Goal: Find specific page/section: Find specific page/section

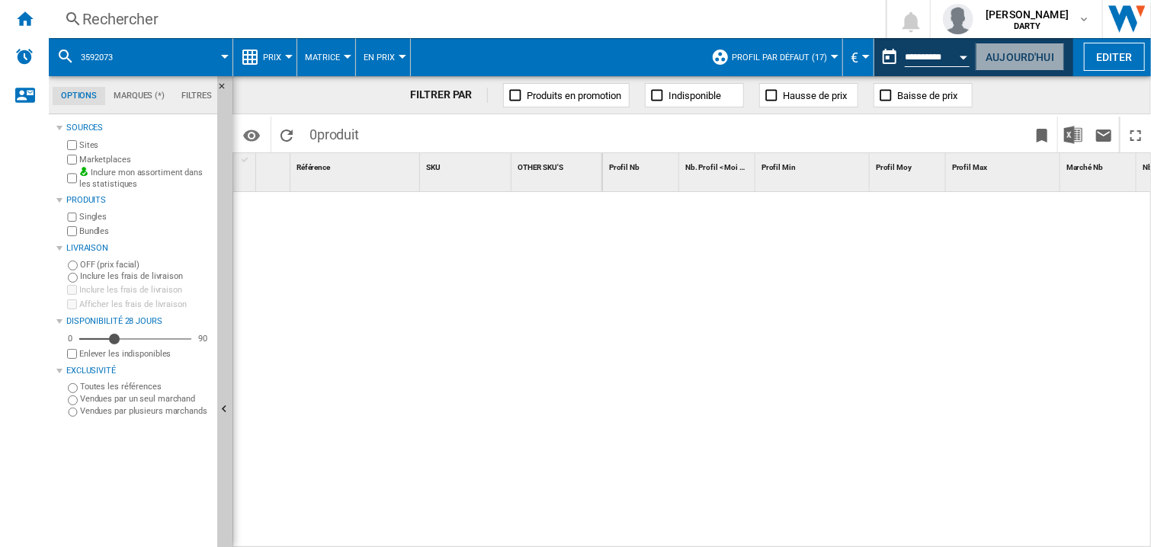
click at [1005, 57] on button "Aujourd'hui" at bounding box center [1020, 57] width 88 height 28
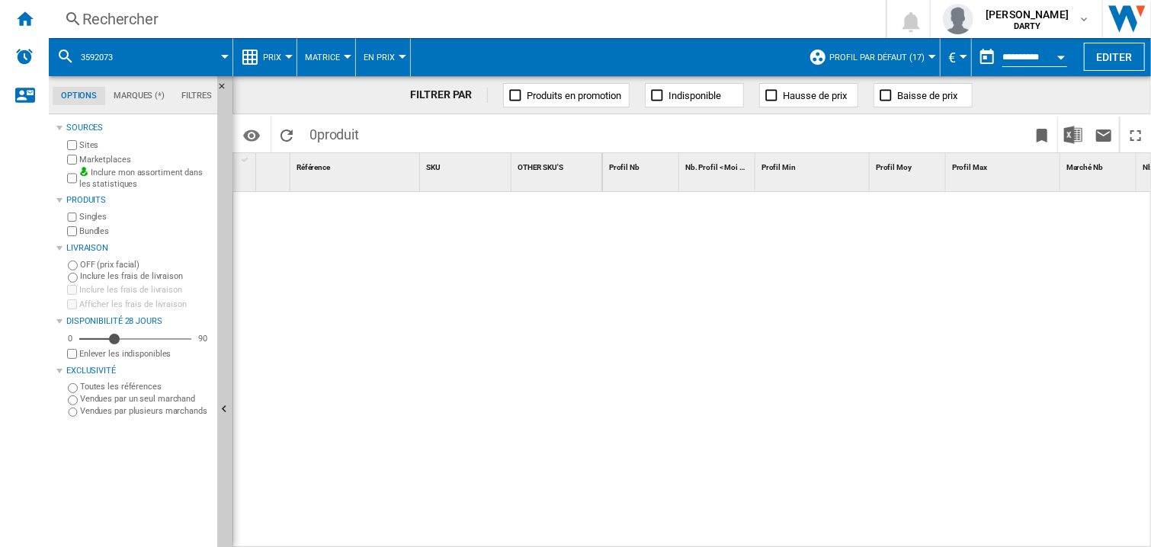
click at [1062, 58] on div "Open calendar" at bounding box center [1061, 58] width 8 height 4
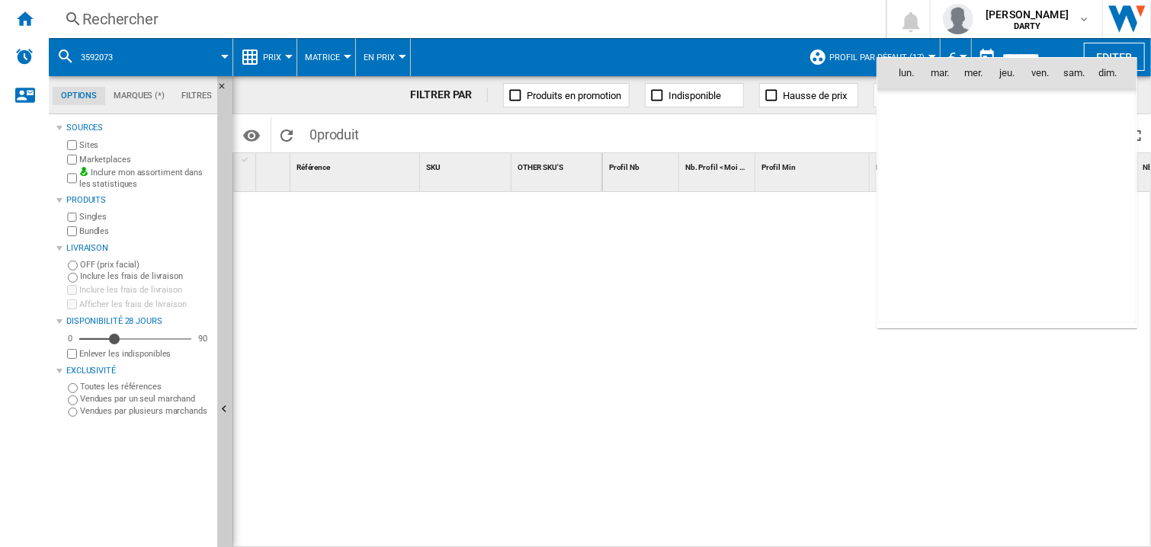
scroll to position [7271, 0]
click at [1040, 140] on span "5" at bounding box center [1040, 140] width 30 height 30
type input "**********"
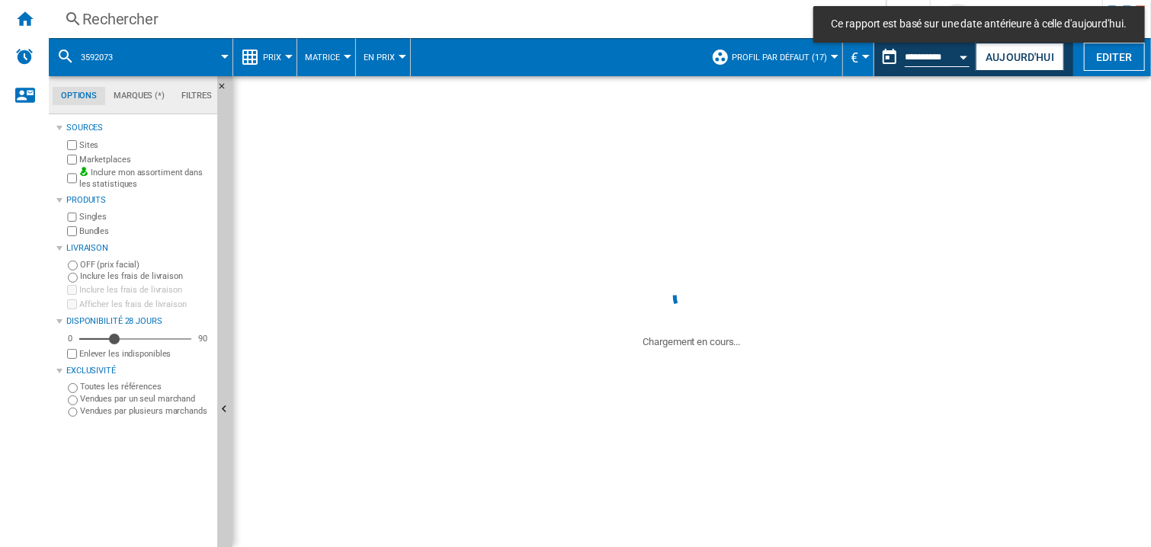
click at [115, 26] on div "Rechercher" at bounding box center [464, 18] width 764 height 21
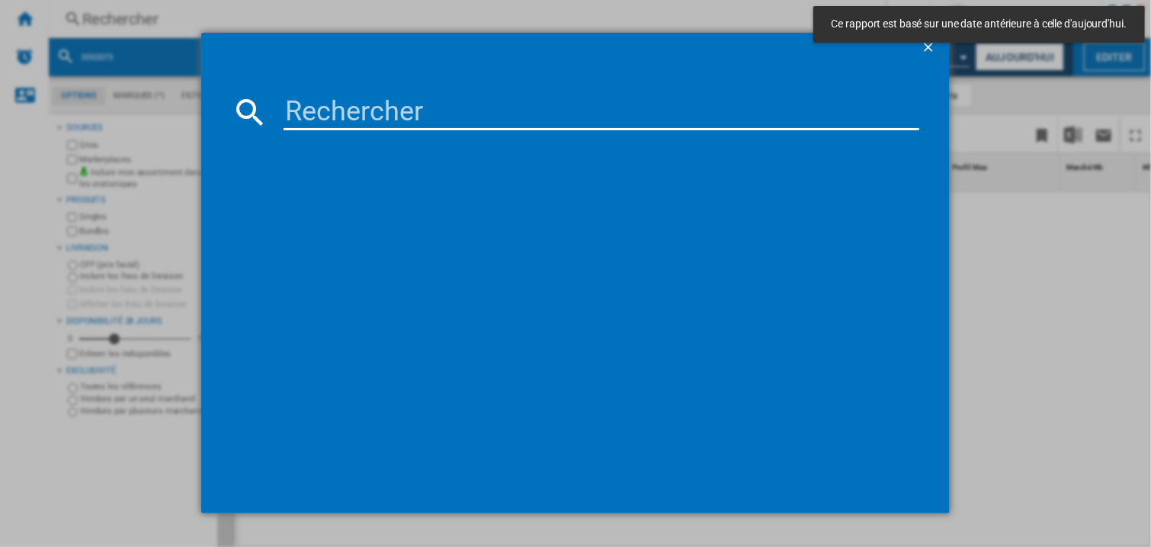
click at [304, 111] on input at bounding box center [602, 112] width 636 height 37
paste input "4958314"
type input "4958314"
